Goal: Information Seeking & Learning: Learn about a topic

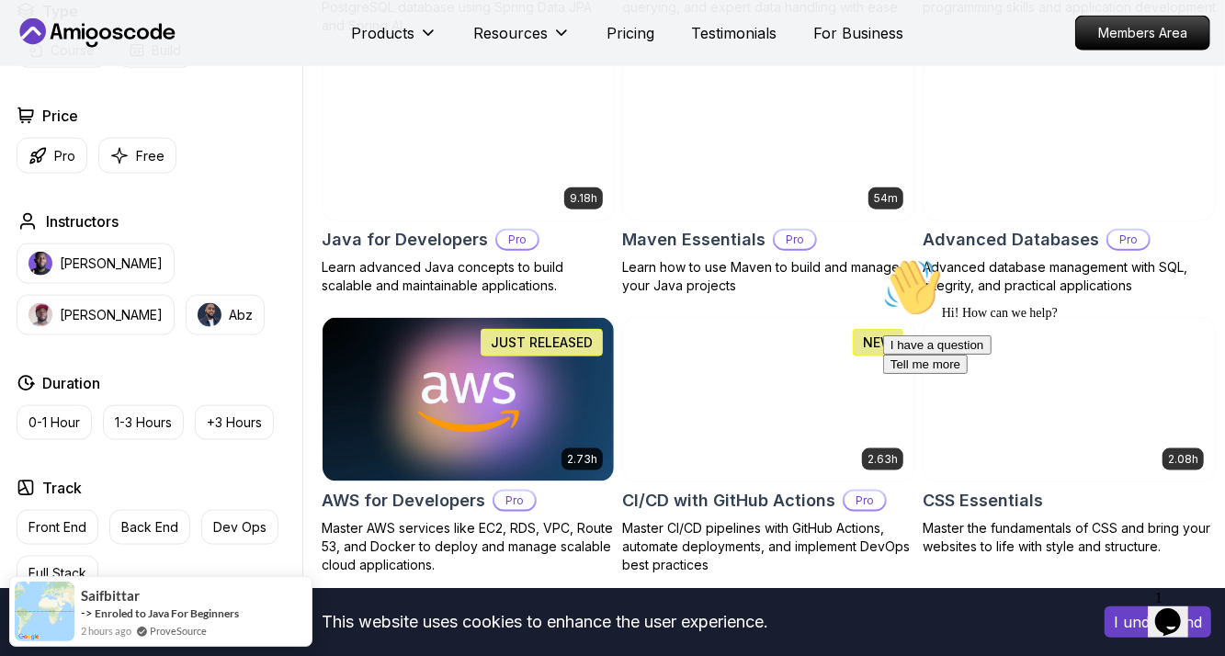
scroll to position [1240, 0]
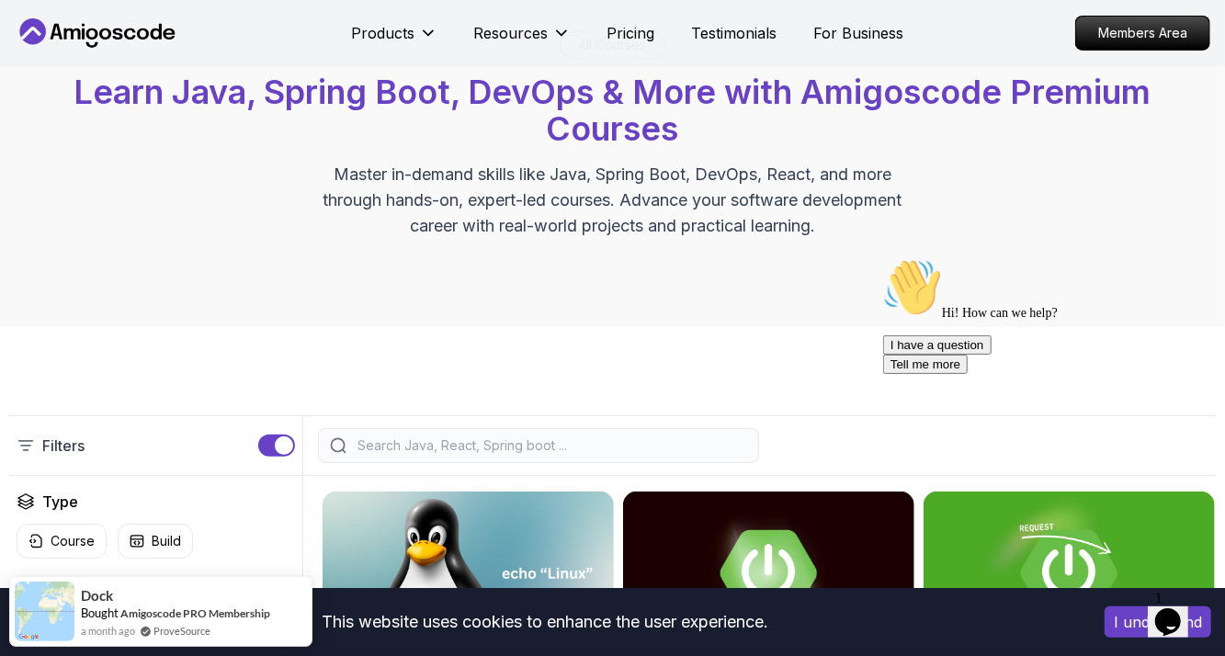
scroll to position [255, 0]
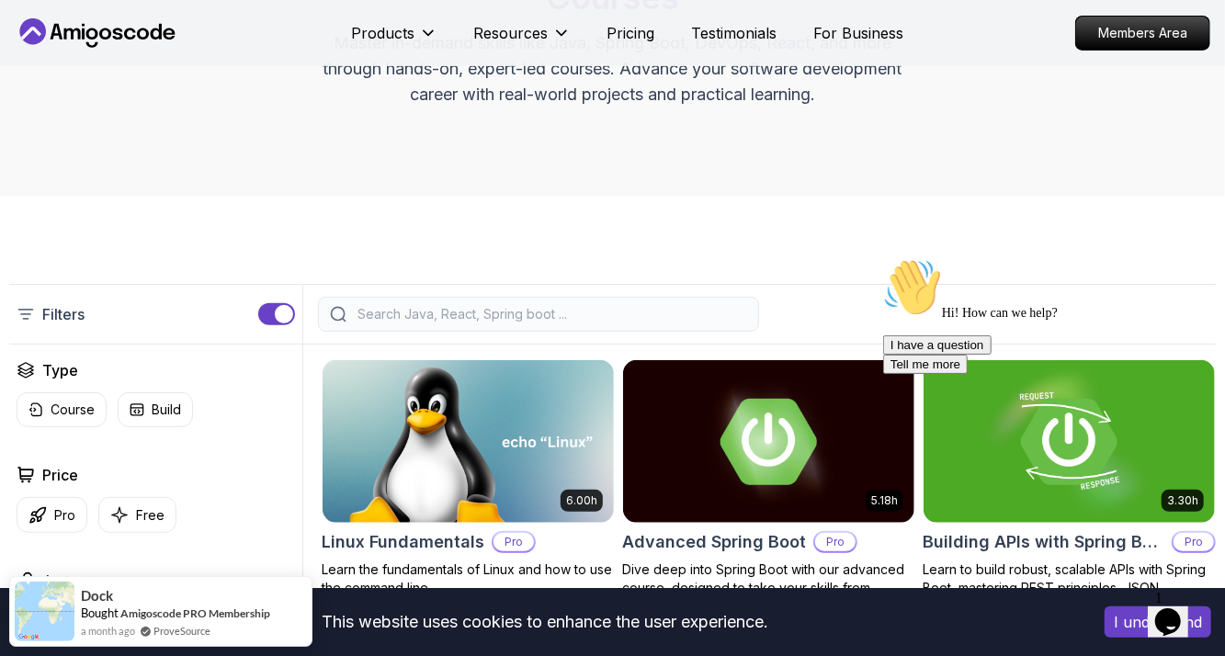
click at [555, 321] on input "search" at bounding box center [550, 314] width 393 height 18
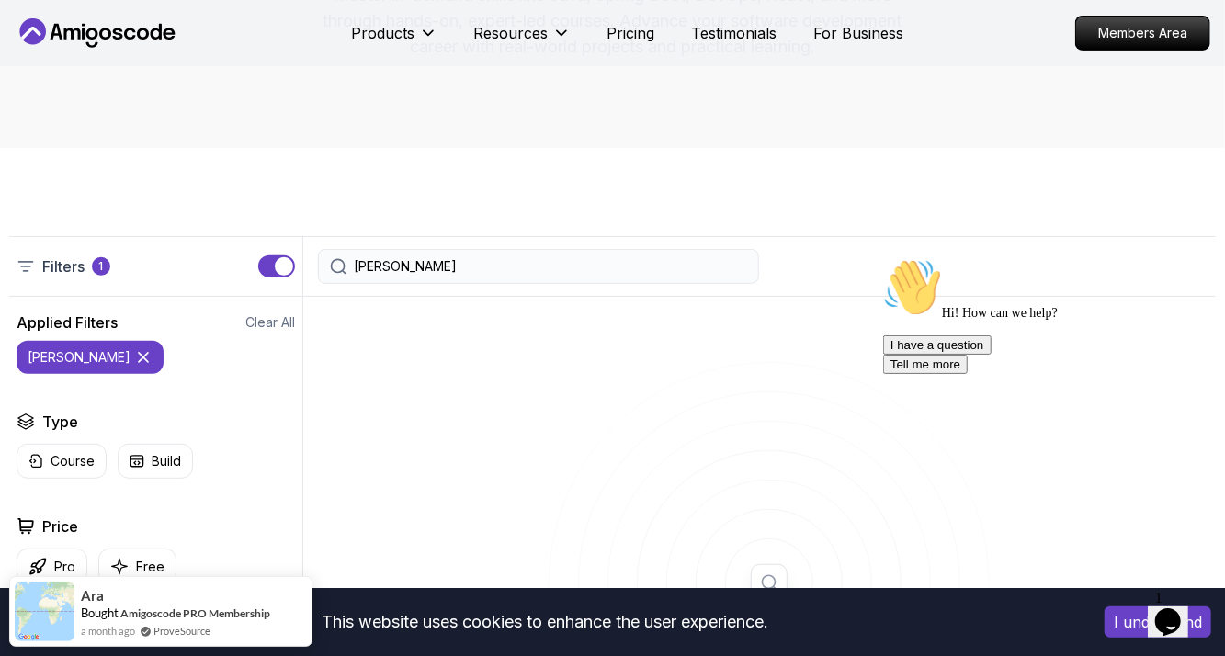
scroll to position [300, 0]
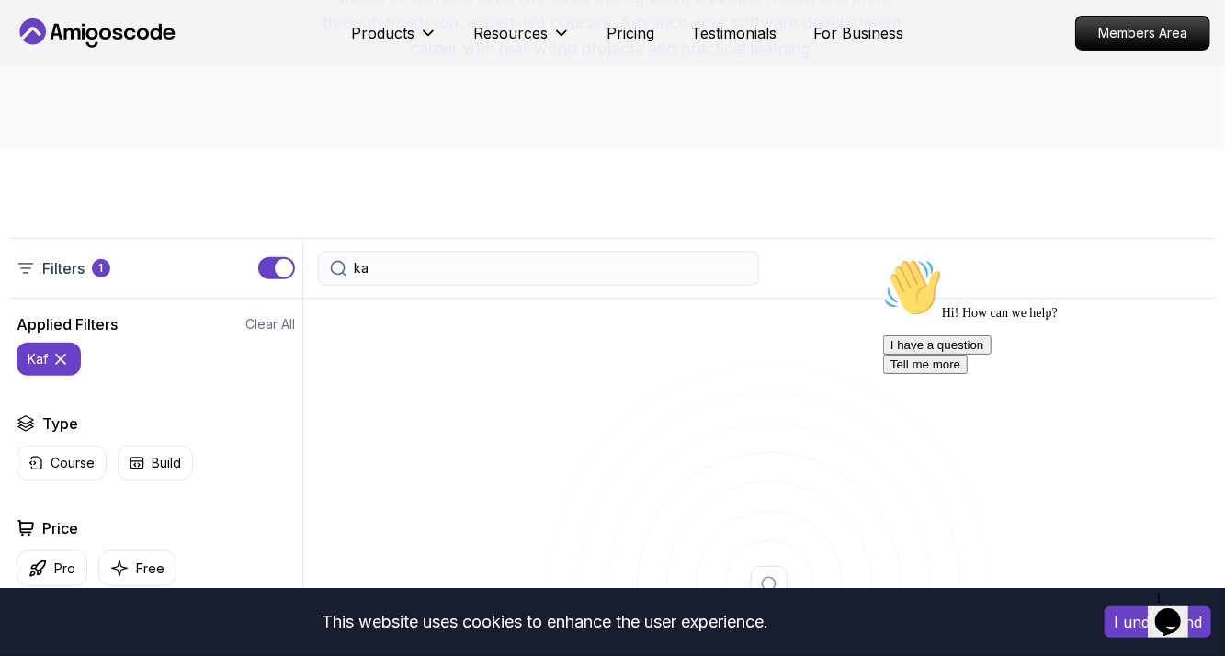
type input "k"
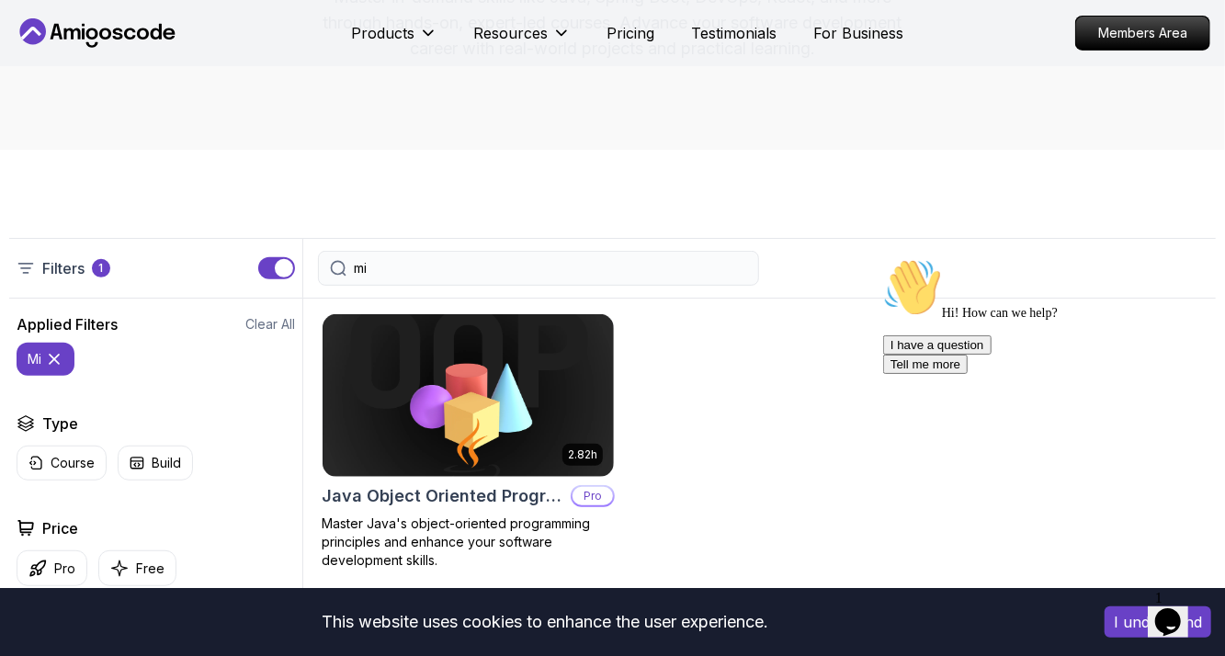
type input "m"
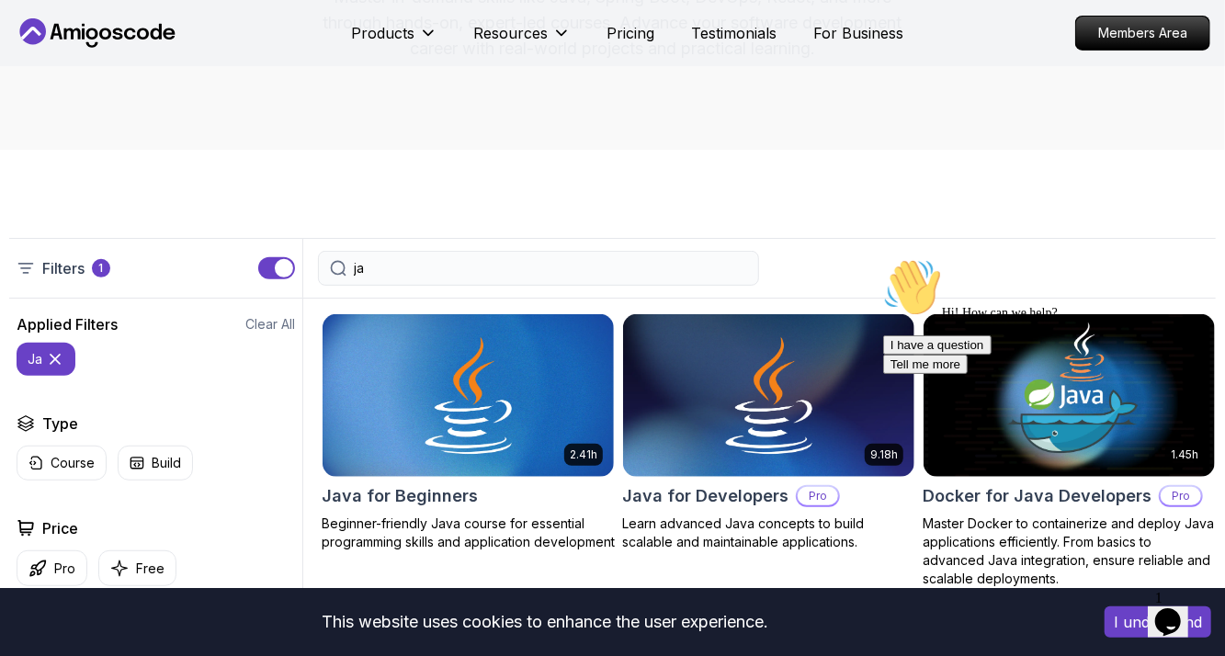
type input "j"
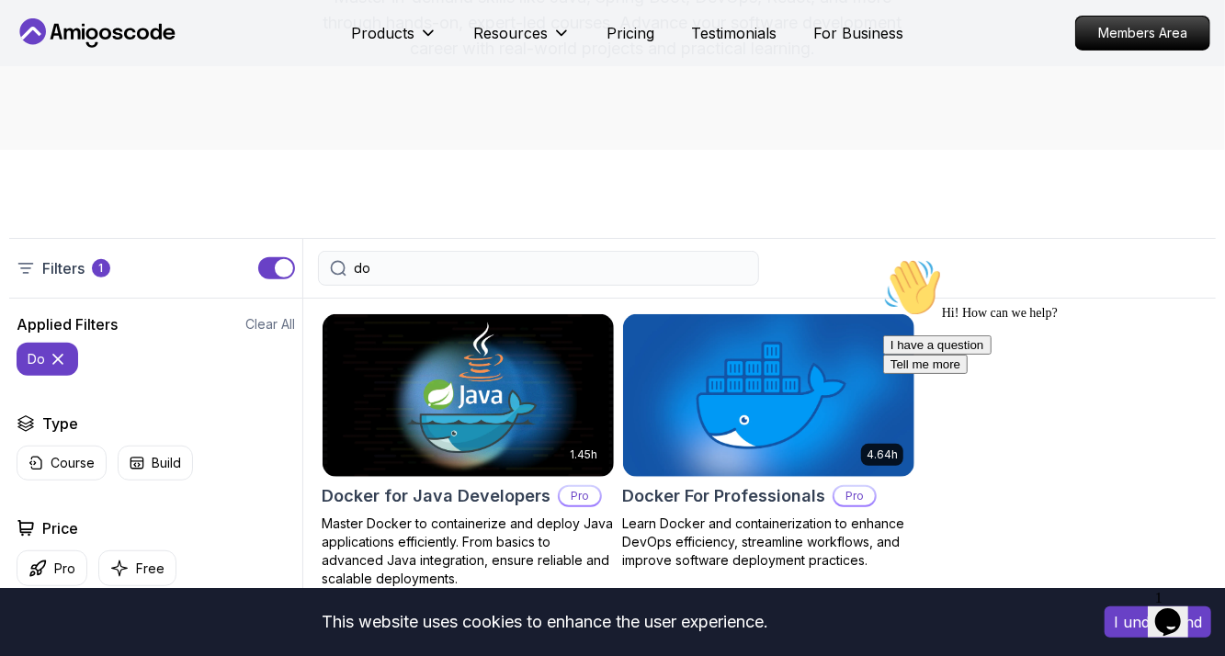
type input "d"
